Goal: Find specific page/section: Find specific page/section

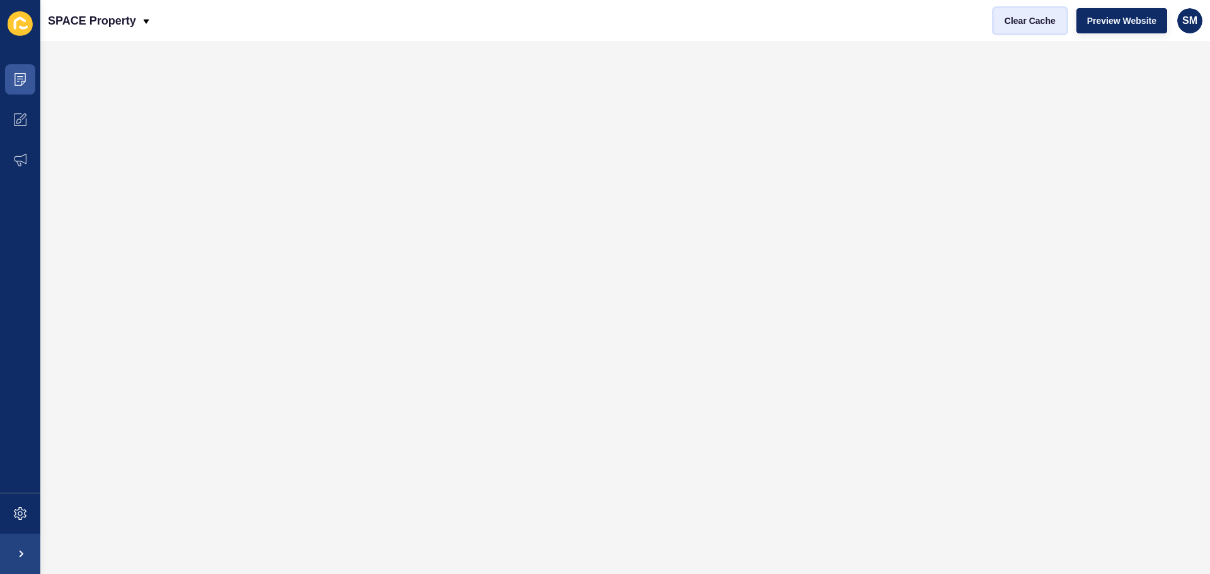
click at [1033, 31] on button "Clear Cache" at bounding box center [1030, 20] width 72 height 25
click at [28, 78] on span at bounding box center [20, 79] width 40 height 40
click at [31, 61] on span at bounding box center [20, 79] width 40 height 40
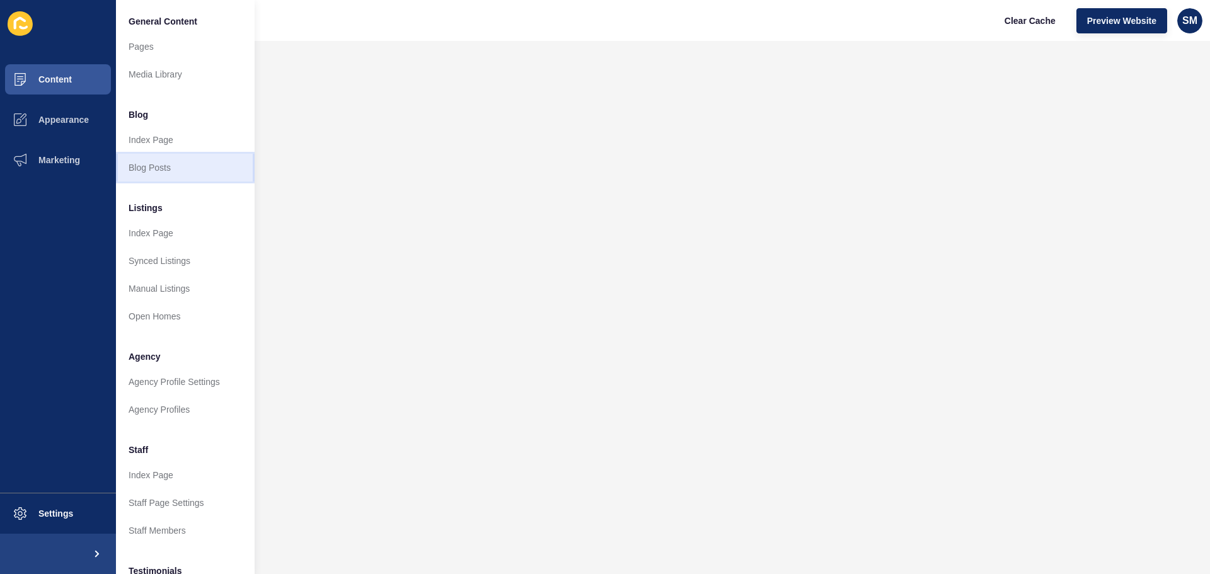
click at [180, 166] on link "Blog Posts" at bounding box center [185, 168] width 139 height 28
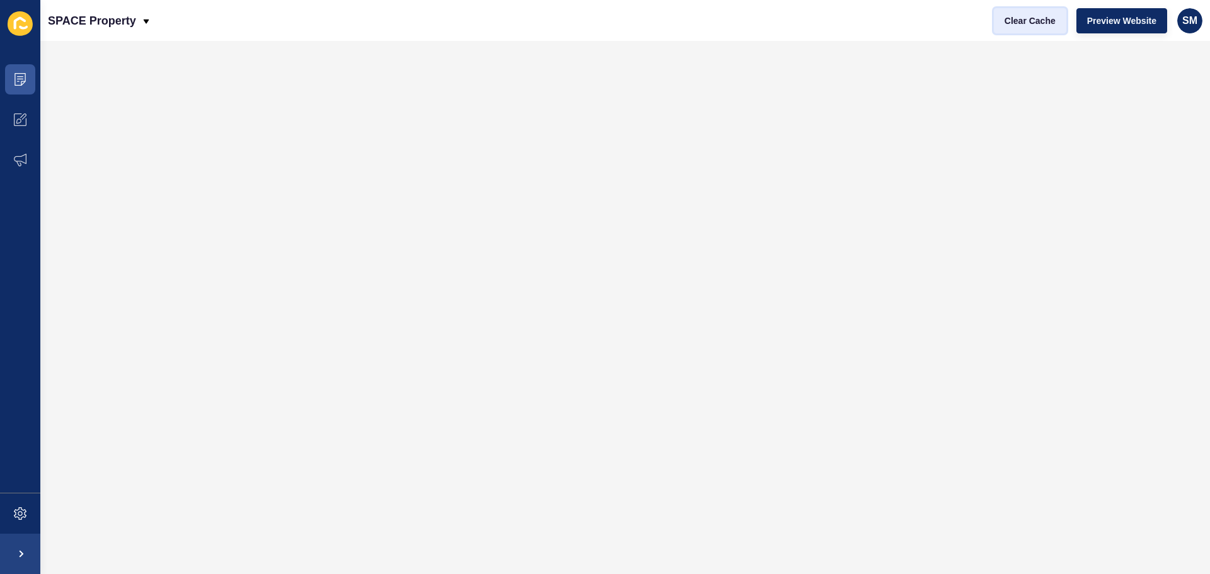
click at [1036, 24] on span "Clear Cache" at bounding box center [1030, 20] width 51 height 13
